Goal: Information Seeking & Learning: Learn about a topic

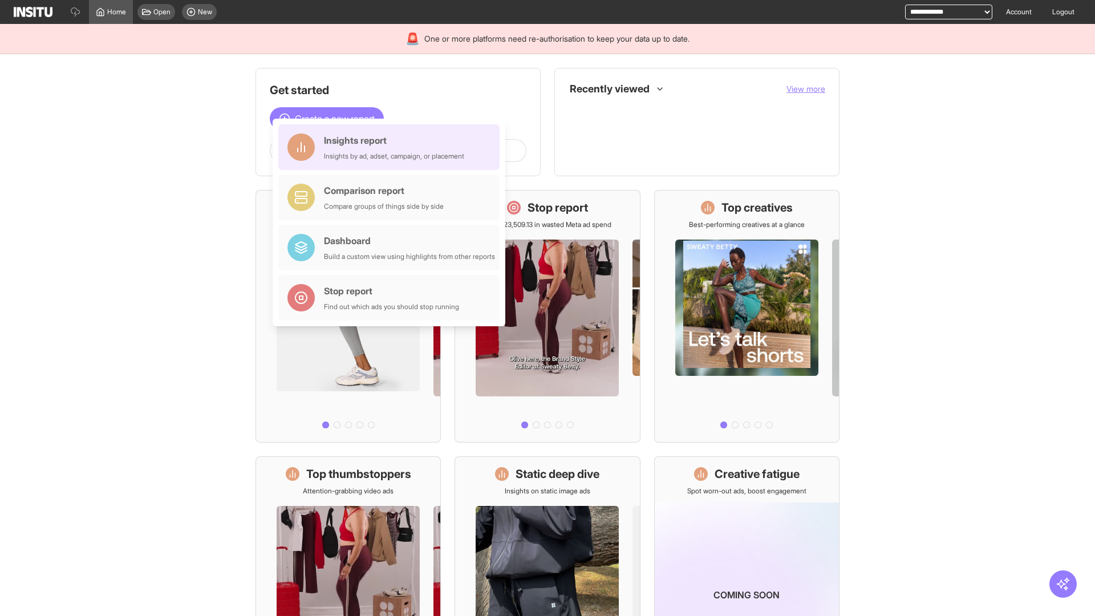
click at [392, 147] on div "Insights report Insights by ad, adset, campaign, or placement" at bounding box center [394, 146] width 140 height 27
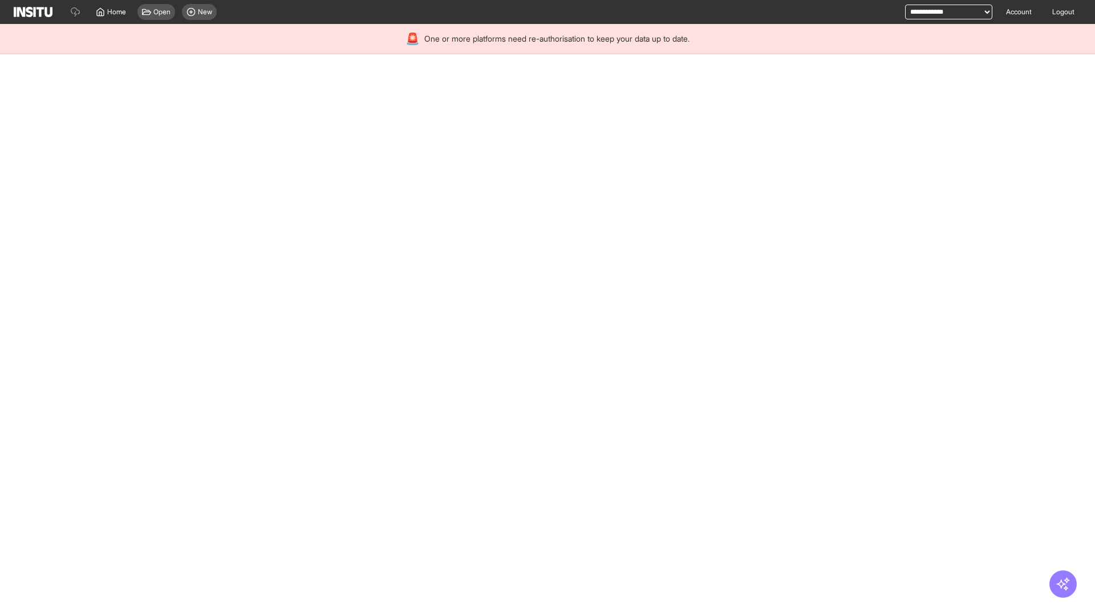
select select "**"
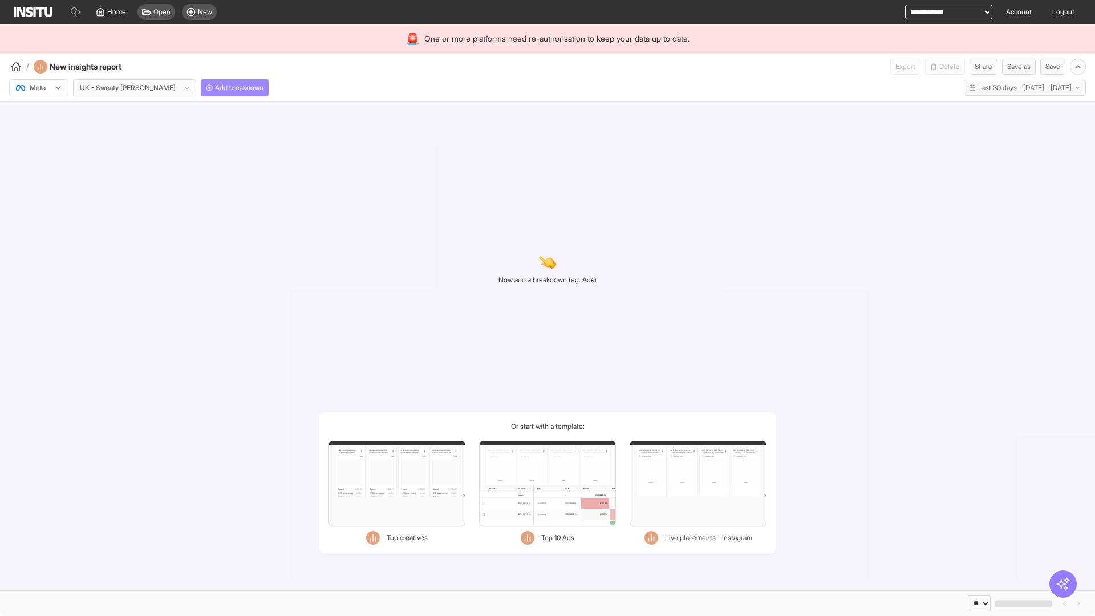
click at [215, 88] on span "Add breakdown" at bounding box center [239, 87] width 48 height 9
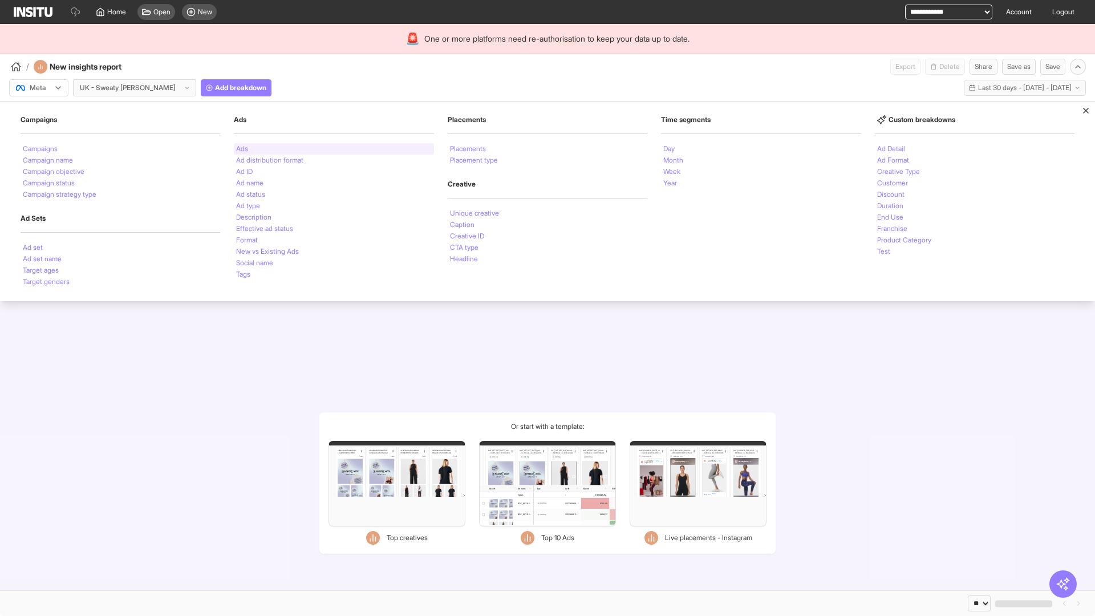
click at [242, 149] on li "Ads" at bounding box center [242, 148] width 12 height 7
